Goal: Task Accomplishment & Management: Complete application form

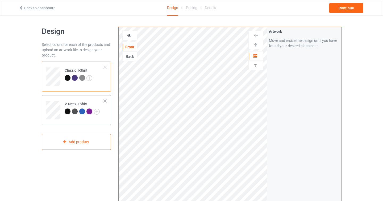
click at [105, 101] on div at bounding box center [105, 101] width 4 height 4
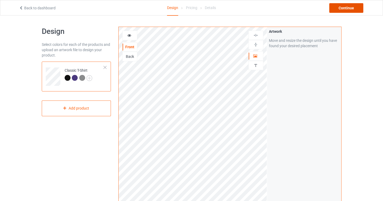
click at [347, 7] on div "Continue" at bounding box center [346, 8] width 34 height 10
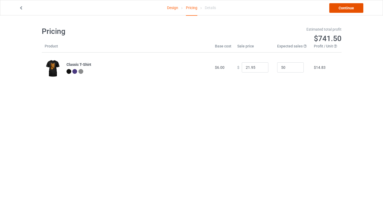
click at [344, 9] on link "Continue" at bounding box center [346, 8] width 34 height 10
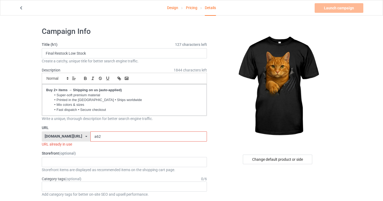
drag, startPoint x: 85, startPoint y: 136, endPoint x: 81, endPoint y: 136, distance: 3.2
click at [90, 136] on input "a62" at bounding box center [148, 136] width 117 height 10
drag, startPoint x: 86, startPoint y: 136, endPoint x: 82, endPoint y: 136, distance: 4.0
click at [90, 136] on input "شa62" at bounding box center [148, 136] width 117 height 10
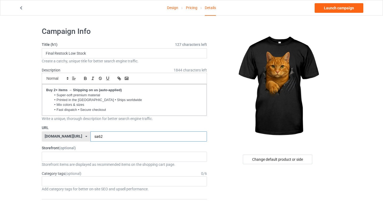
type input "sa62"
click at [344, 9] on link "Launch campaign" at bounding box center [339, 8] width 49 height 10
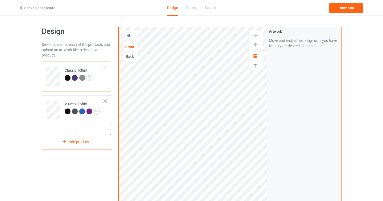
click at [106, 100] on div at bounding box center [105, 101] width 4 height 4
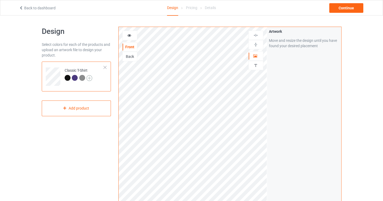
click at [88, 78] on img at bounding box center [89, 78] width 6 height 6
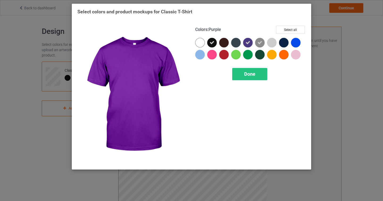
click at [249, 42] on icon at bounding box center [248, 42] width 5 height 5
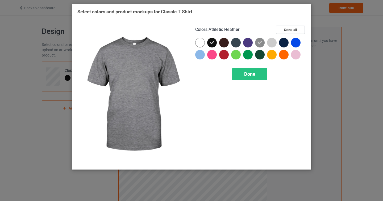
click at [258, 42] on icon at bounding box center [260, 42] width 5 height 5
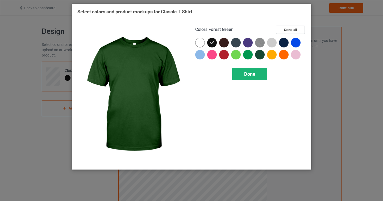
click at [254, 74] on span "Done" at bounding box center [249, 74] width 11 height 6
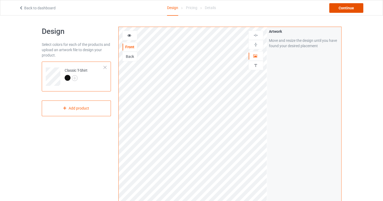
click at [346, 10] on div "Continue" at bounding box center [346, 8] width 34 height 10
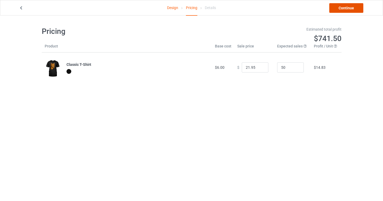
click at [347, 7] on link "Continue" at bounding box center [346, 8] width 34 height 10
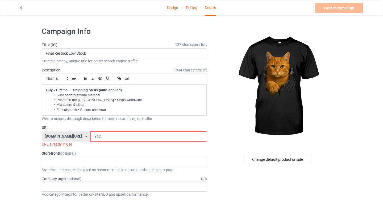
drag, startPoint x: 85, startPoint y: 138, endPoint x: 77, endPoint y: 138, distance: 8.5
click at [77, 138] on div "cat-sister.com/ cat-sister.com/ family-sister.com/ teechip.com/ 5c81eec4c3d4825…" at bounding box center [124, 136] width 165 height 10
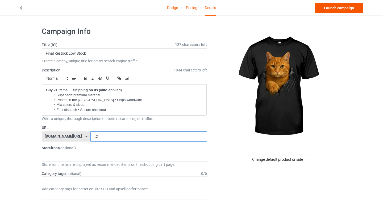
type input "t2"
click at [339, 7] on link "Launch campaign" at bounding box center [339, 8] width 49 height 10
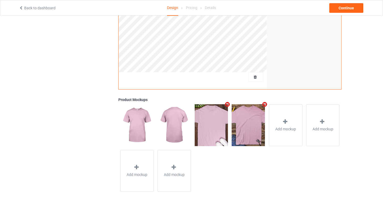
scroll to position [139, 0]
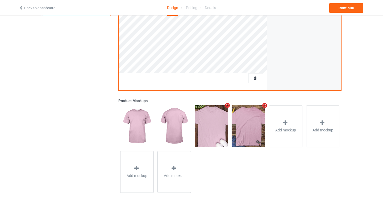
click at [265, 106] on icon "Remove mockup" at bounding box center [265, 105] width 7 height 6
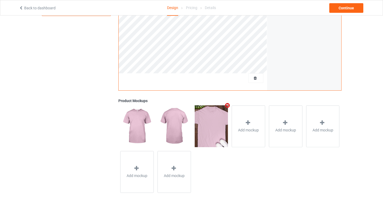
click at [228, 107] on icon "Remove mockup" at bounding box center [227, 105] width 7 height 6
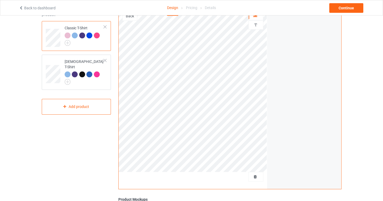
scroll to position [0, 0]
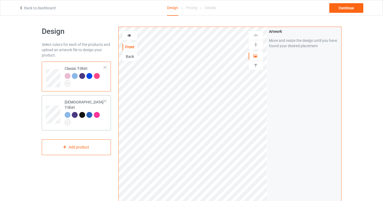
click at [106, 101] on div at bounding box center [105, 101] width 4 height 4
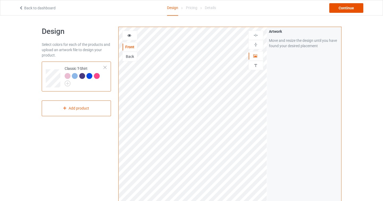
click at [343, 11] on div "Continue" at bounding box center [346, 8] width 34 height 10
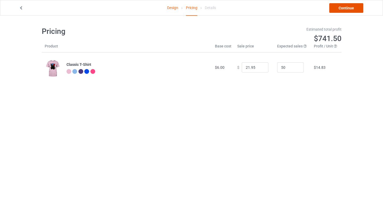
click at [346, 7] on link "Continue" at bounding box center [346, 8] width 34 height 10
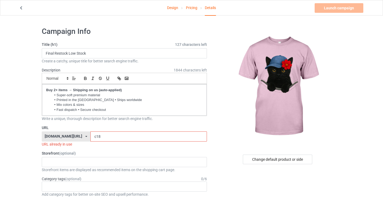
click at [90, 136] on input "c18" at bounding box center [148, 136] width 117 height 10
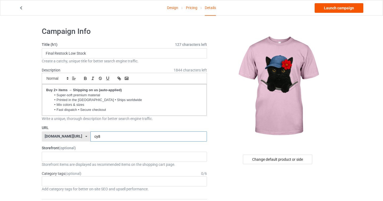
type input "cy8"
click at [342, 8] on link "Launch campaign" at bounding box center [339, 8] width 49 height 10
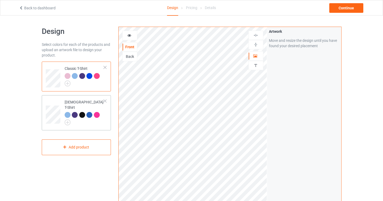
click at [105, 101] on div at bounding box center [105, 101] width 4 height 4
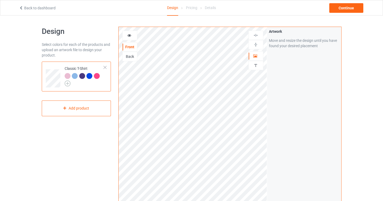
click at [69, 82] on img at bounding box center [68, 83] width 6 height 6
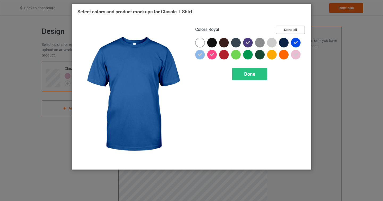
click at [291, 30] on button "Select all" at bounding box center [290, 30] width 29 height 8
drag, startPoint x: 291, startPoint y: 30, endPoint x: 263, endPoint y: 15, distance: 31.5
click at [263, 15] on div "Select colors and product mockups for Classic T-Shirt Colors : Royal Reset to D…" at bounding box center [191, 88] width 228 height 159
click at [292, 31] on button "Reset to Default" at bounding box center [285, 30] width 39 height 8
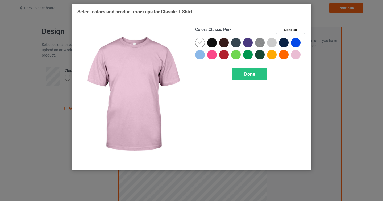
click at [298, 58] on div at bounding box center [296, 55] width 10 height 10
click at [256, 78] on div "Done" at bounding box center [249, 74] width 35 height 12
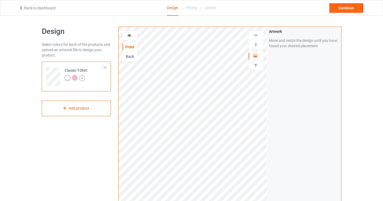
click at [84, 78] on img at bounding box center [82, 78] width 6 height 6
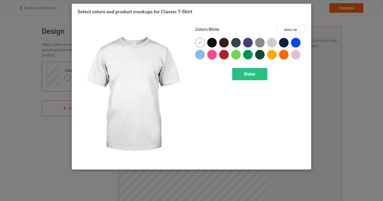
click at [200, 45] on div at bounding box center [200, 43] width 10 height 10
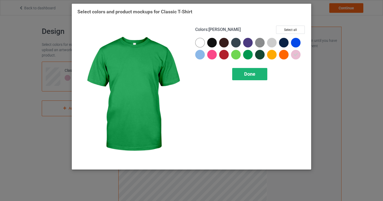
click at [260, 74] on div "Done" at bounding box center [249, 74] width 35 height 12
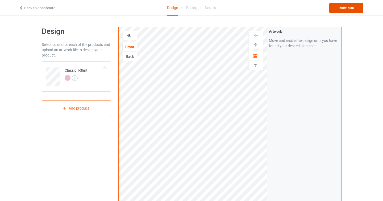
click at [349, 10] on div "Continue" at bounding box center [346, 8] width 34 height 10
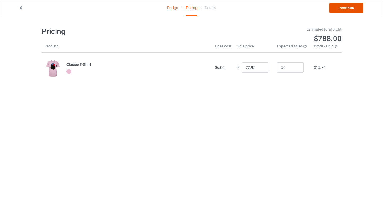
click at [337, 11] on link "Continue" at bounding box center [346, 8] width 34 height 10
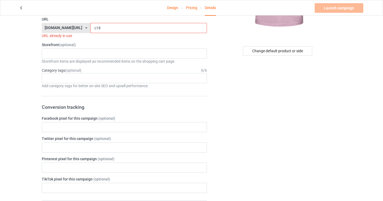
scroll to position [44, 0]
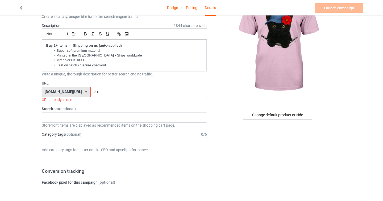
drag, startPoint x: 87, startPoint y: 92, endPoint x: 93, endPoint y: 92, distance: 6.4
click at [93, 92] on input "c18" at bounding box center [148, 92] width 117 height 10
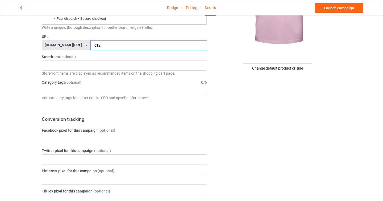
scroll to position [0, 0]
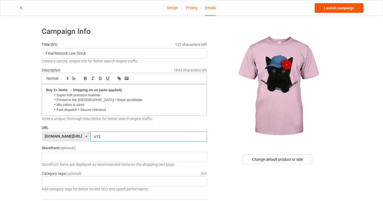
type input "c12"
click at [341, 10] on link "Launch campaign" at bounding box center [339, 8] width 49 height 10
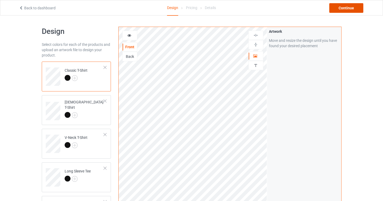
click at [354, 9] on div "Continue" at bounding box center [346, 8] width 34 height 10
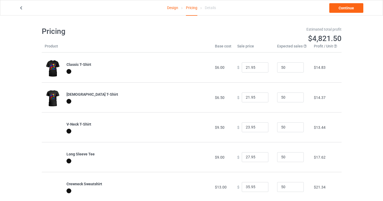
click at [172, 9] on link "Design" at bounding box center [172, 7] width 11 height 15
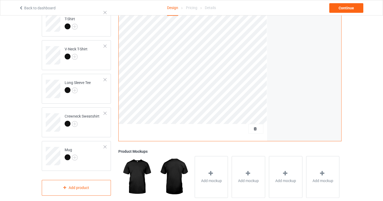
scroll to position [50, 0]
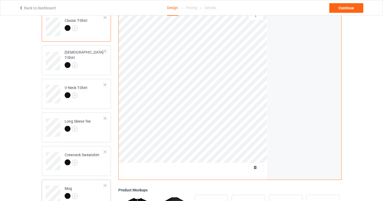
click at [105, 185] on div at bounding box center [105, 185] width 4 height 4
click at [104, 151] on div at bounding box center [105, 152] width 4 height 4
click at [108, 118] on div "Long Sleeve Tee" at bounding box center [76, 127] width 69 height 30
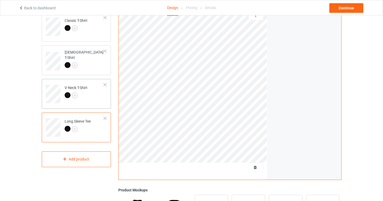
click at [105, 83] on div at bounding box center [105, 85] width 4 height 4
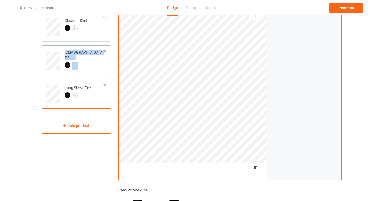
drag, startPoint x: 106, startPoint y: 83, endPoint x: 107, endPoint y: 69, distance: 14.1
click at [107, 69] on div "Classic T-Shirt [DEMOGRAPHIC_DATA] T-Shirt Long Sleeve Tee" at bounding box center [76, 60] width 69 height 97
click at [116, 70] on div "Front Back Artwork Personalized text Artwork Move and resize the design until y…" at bounding box center [230, 130] width 230 height 314
click at [106, 52] on div at bounding box center [105, 51] width 4 height 4
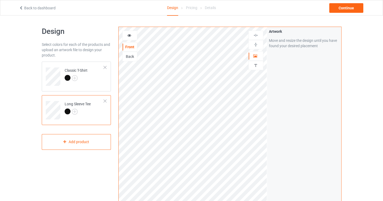
click at [106, 100] on div at bounding box center [105, 101] width 4 height 4
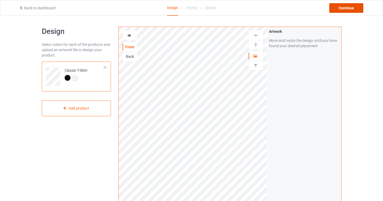
click at [343, 9] on div "Continue" at bounding box center [346, 8] width 34 height 10
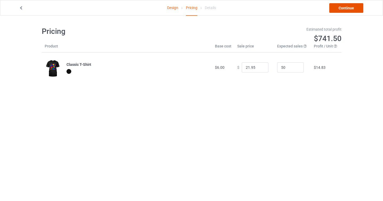
click at [339, 10] on link "Continue" at bounding box center [346, 8] width 34 height 10
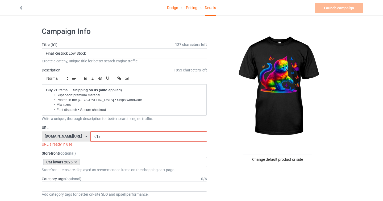
click at [90, 137] on input "c1a" at bounding box center [148, 136] width 117 height 10
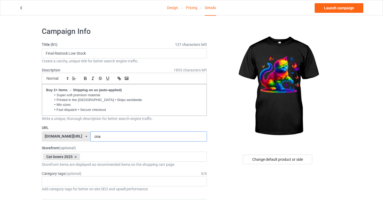
type input "cna"
click at [347, 13] on div "Design Pricing Details Launch campaign" at bounding box center [191, 7] width 353 height 15
click at [347, 10] on link "Launch campaign" at bounding box center [339, 8] width 49 height 10
